Goal: Transaction & Acquisition: Book appointment/travel/reservation

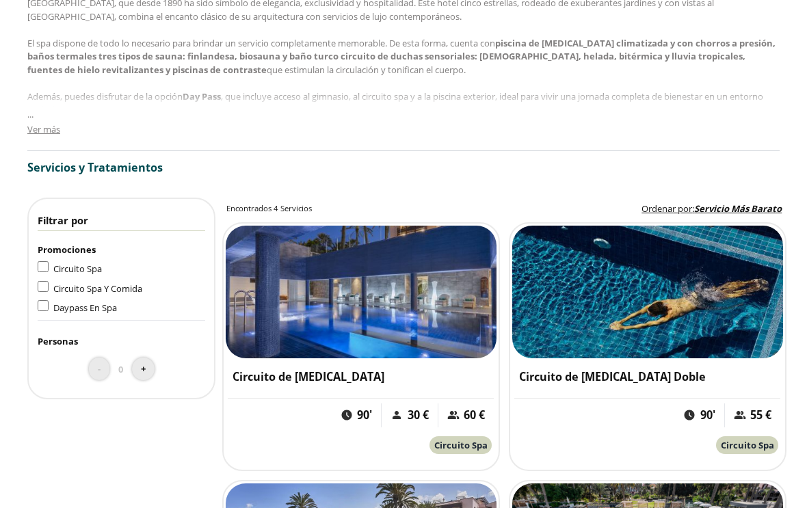
scroll to position [820, 0]
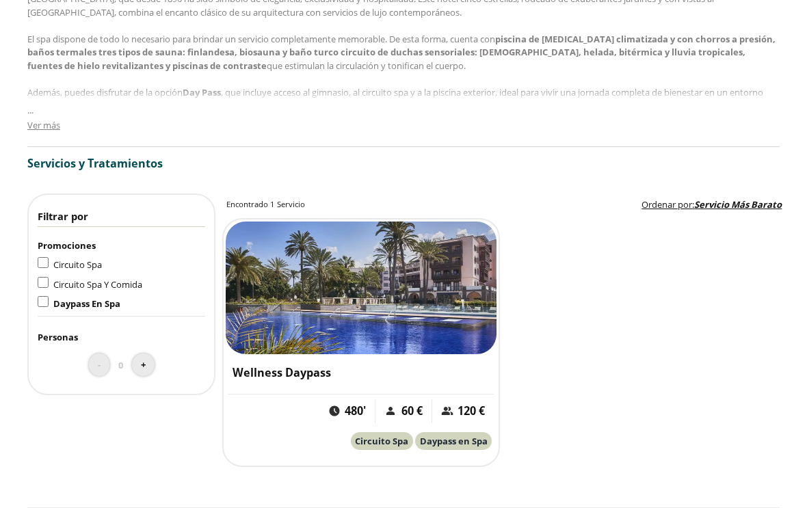
click at [140, 365] on button "+" at bounding box center [143, 365] width 23 height 23
click at [138, 360] on button "+" at bounding box center [143, 365] width 23 height 23
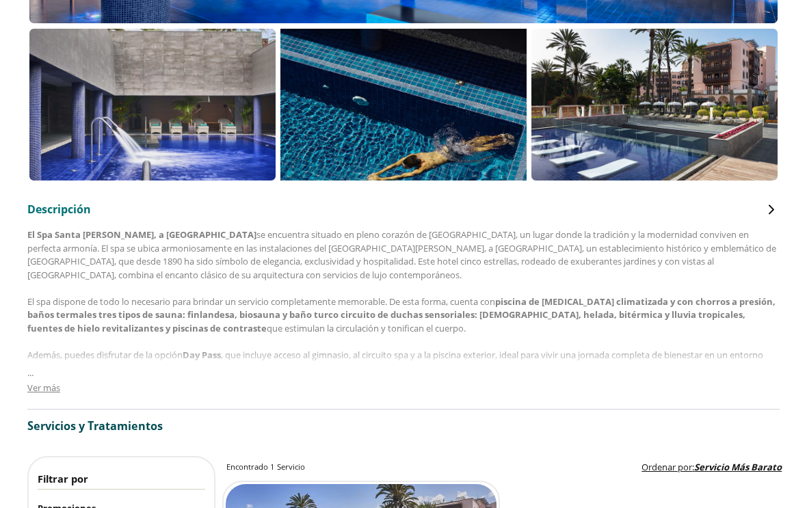
scroll to position [557, 0]
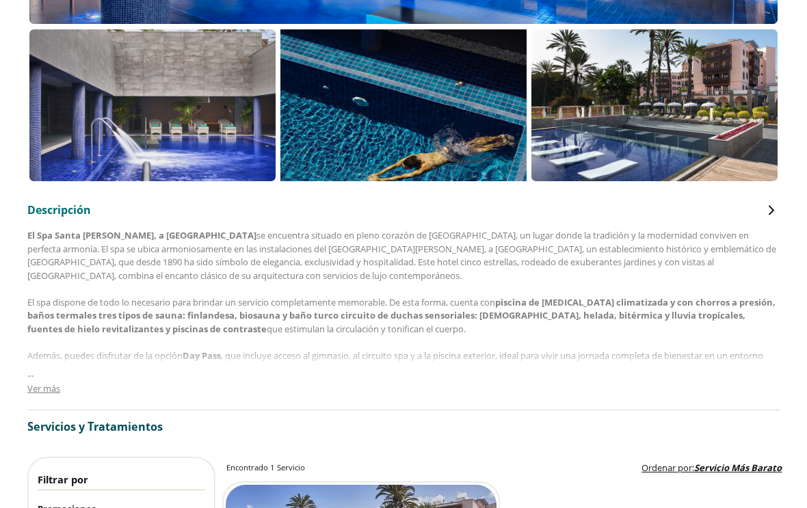
click at [36, 388] on span "Ver más" at bounding box center [43, 388] width 33 height 12
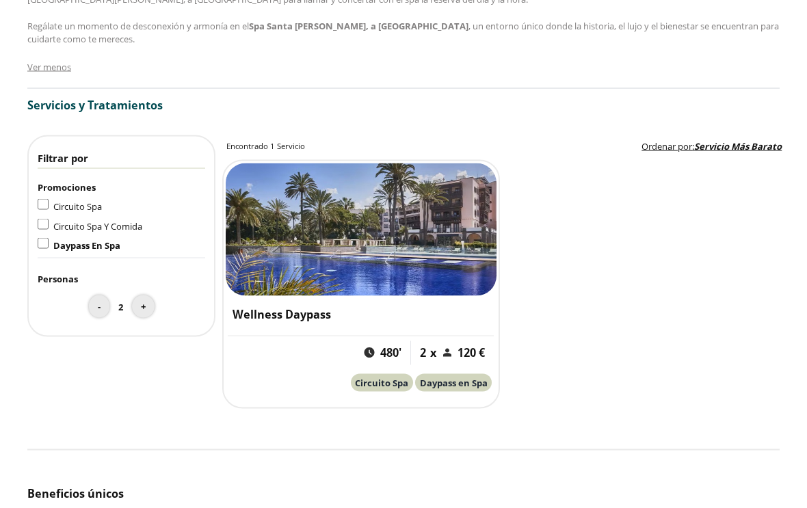
scroll to position [967, 0]
click at [84, 220] on span "Circuito Spa Y Comida" at bounding box center [97, 226] width 89 height 12
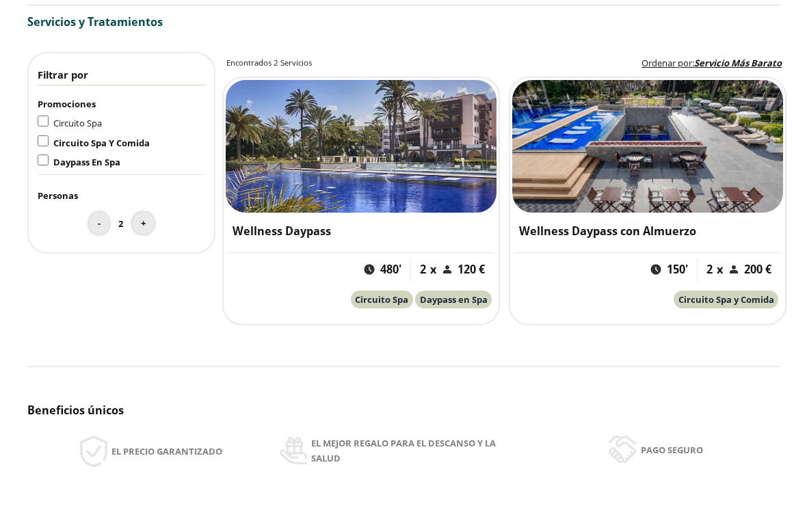
scroll to position [1048, 0]
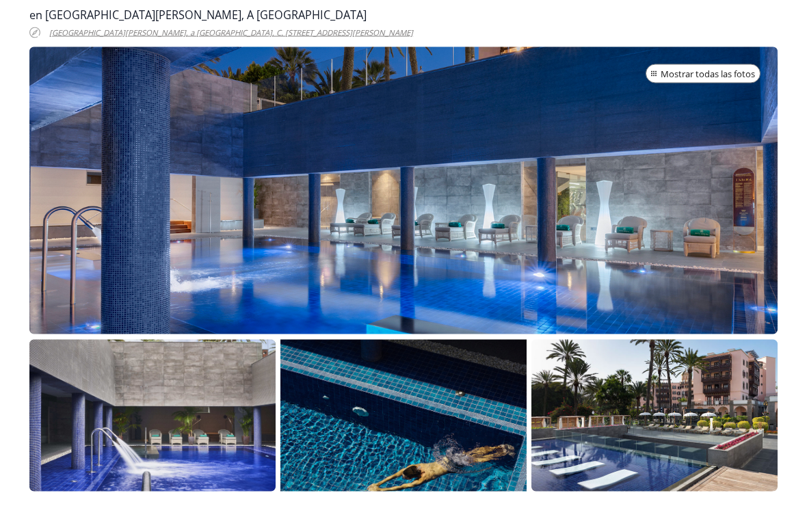
scroll to position [247, 0]
click at [83, 248] on div at bounding box center [403, 190] width 748 height 287
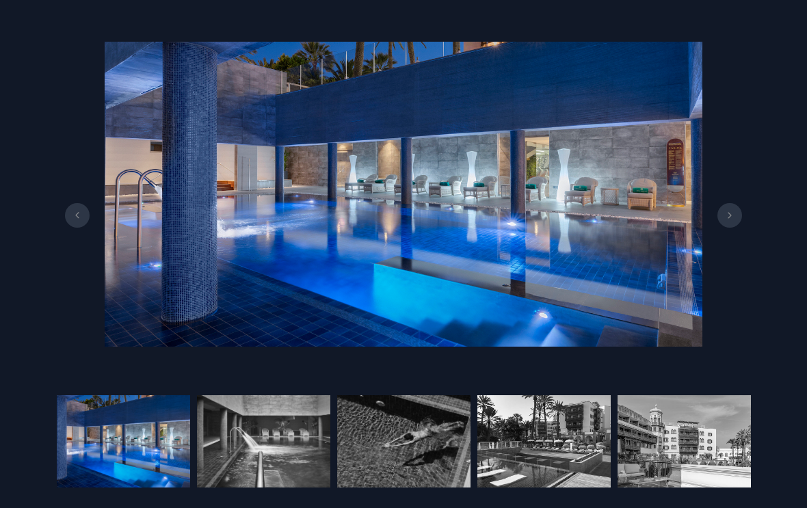
click at [122, 247] on img at bounding box center [404, 194] width 598 height 305
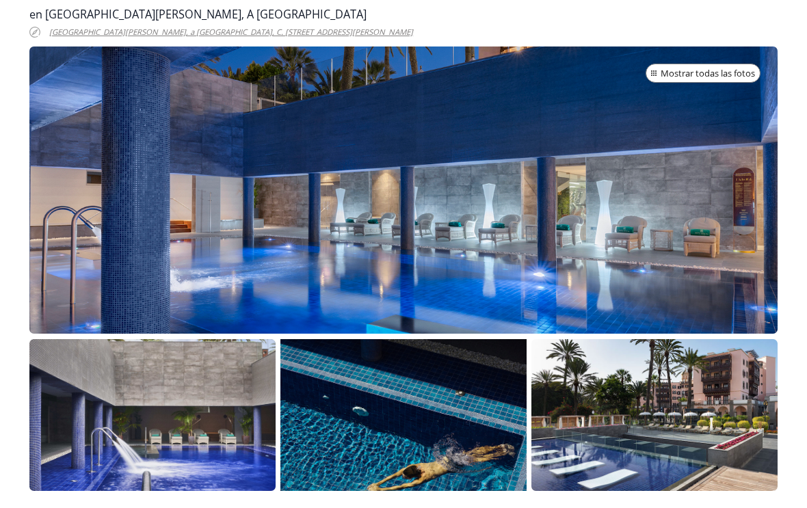
click at [137, 270] on div at bounding box center [403, 190] width 748 height 287
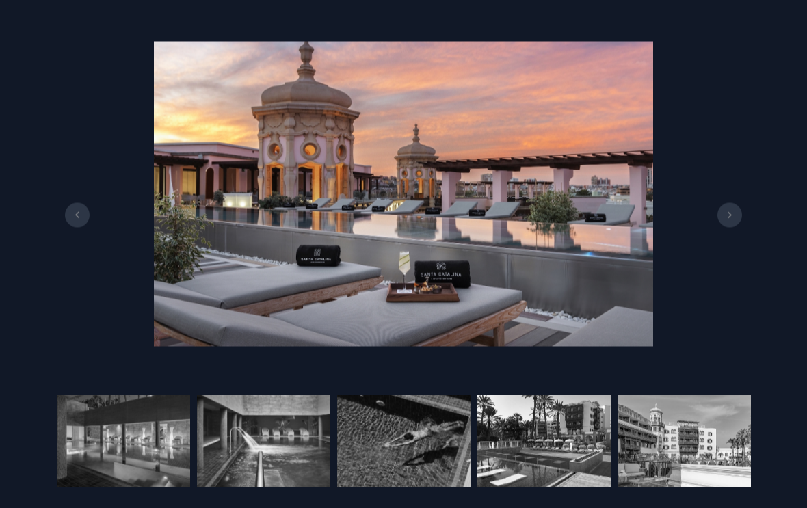
click at [732, 208] on button at bounding box center [729, 215] width 25 height 25
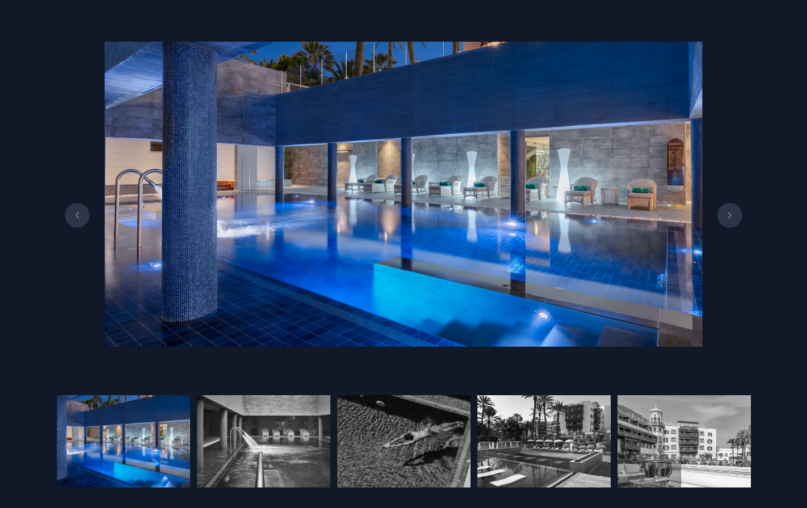
click at [741, 219] on button at bounding box center [729, 215] width 25 height 25
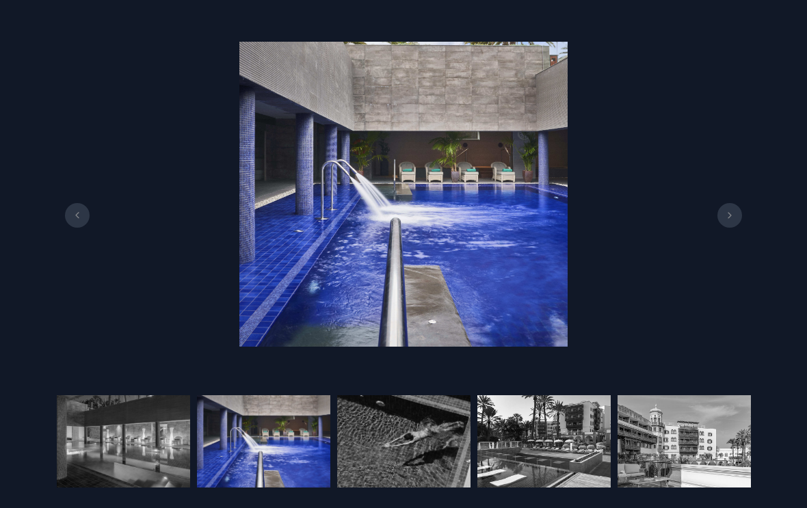
click at [733, 219] on icon at bounding box center [729, 215] width 11 height 7
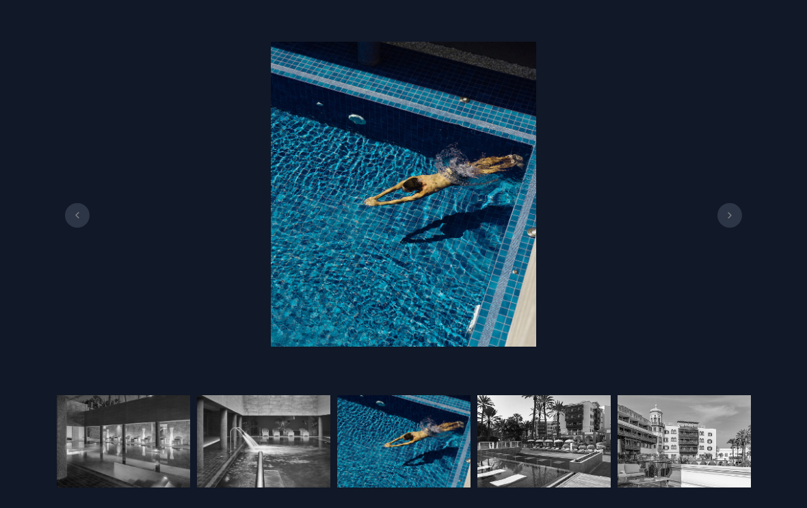
click at [733, 226] on button at bounding box center [729, 215] width 25 height 25
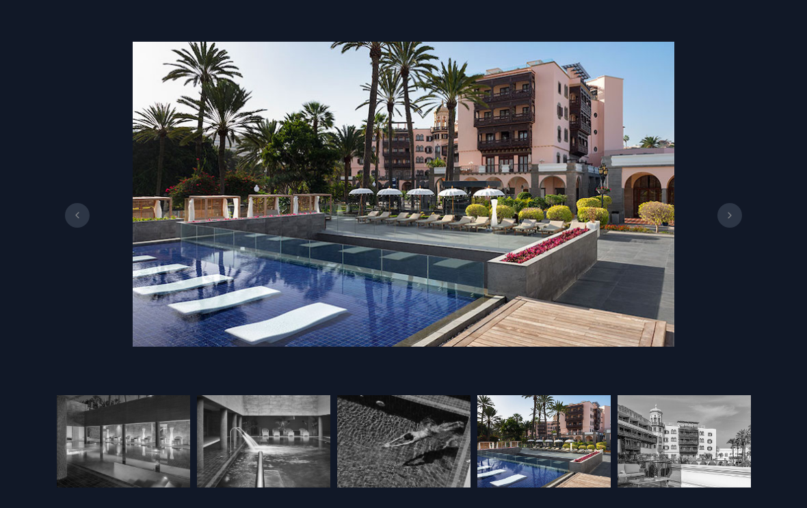
click at [733, 224] on button at bounding box center [729, 215] width 25 height 25
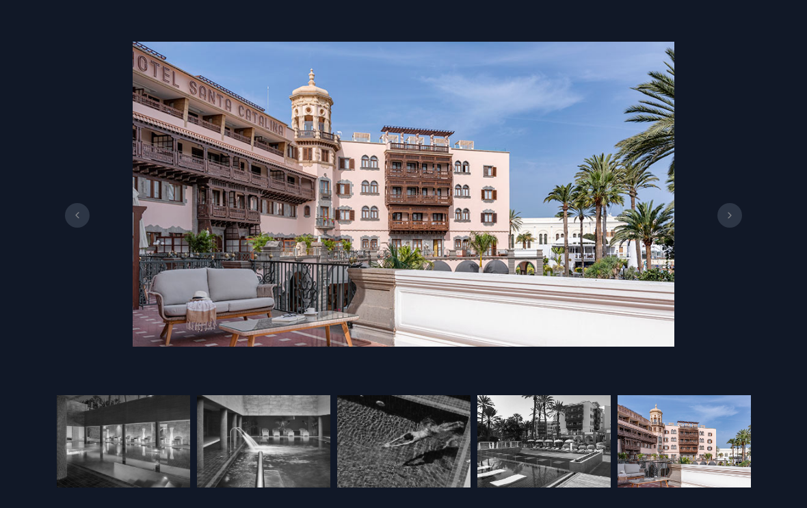
click at [724, 240] on div at bounding box center [403, 194] width 807 height 347
